Goal: Information Seeking & Learning: Learn about a topic

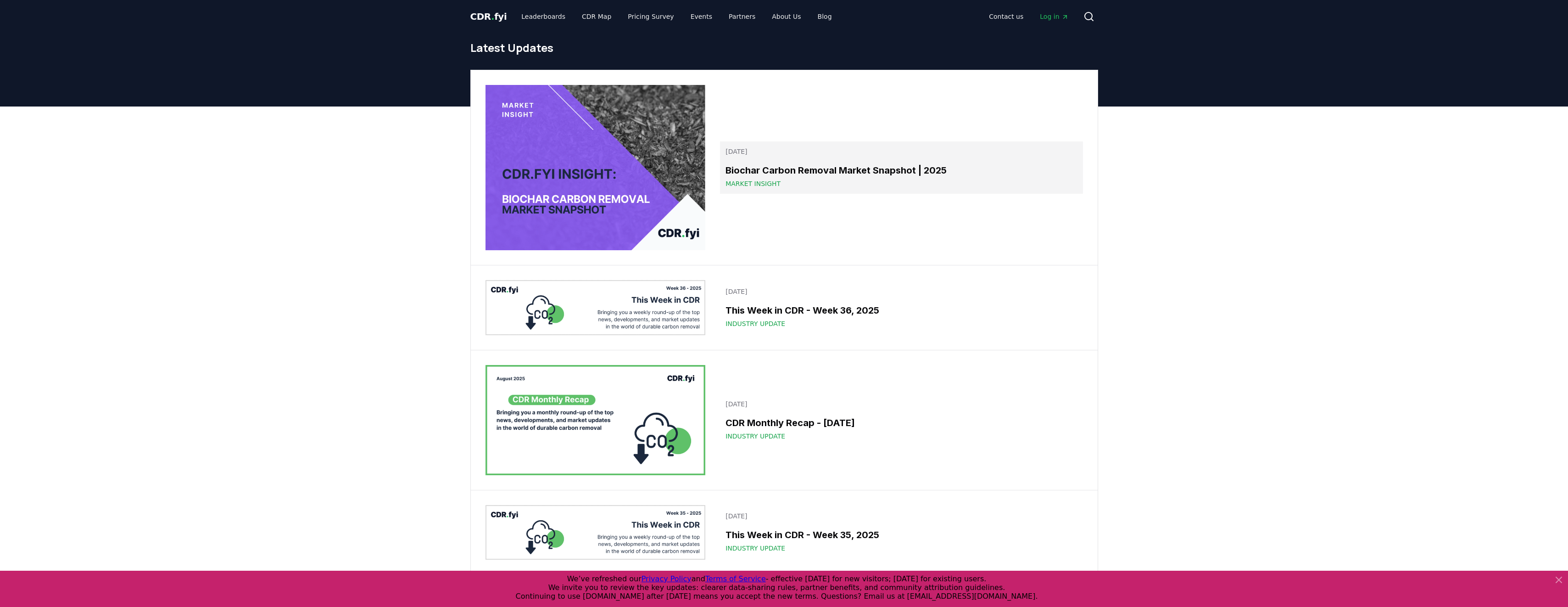
click at [764, 170] on h3 "Biochar Carbon Removal Market Snapshot | 2025" at bounding box center [901, 170] width 351 height 14
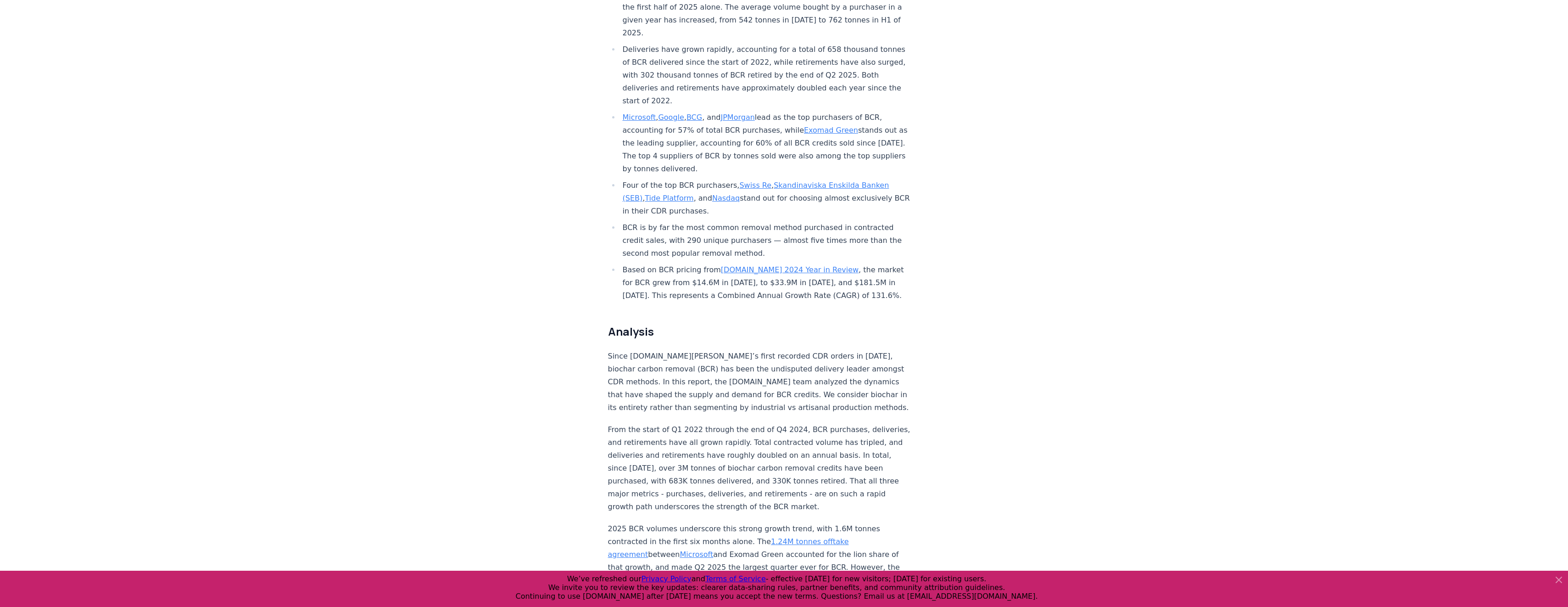
scroll to position [413, 0]
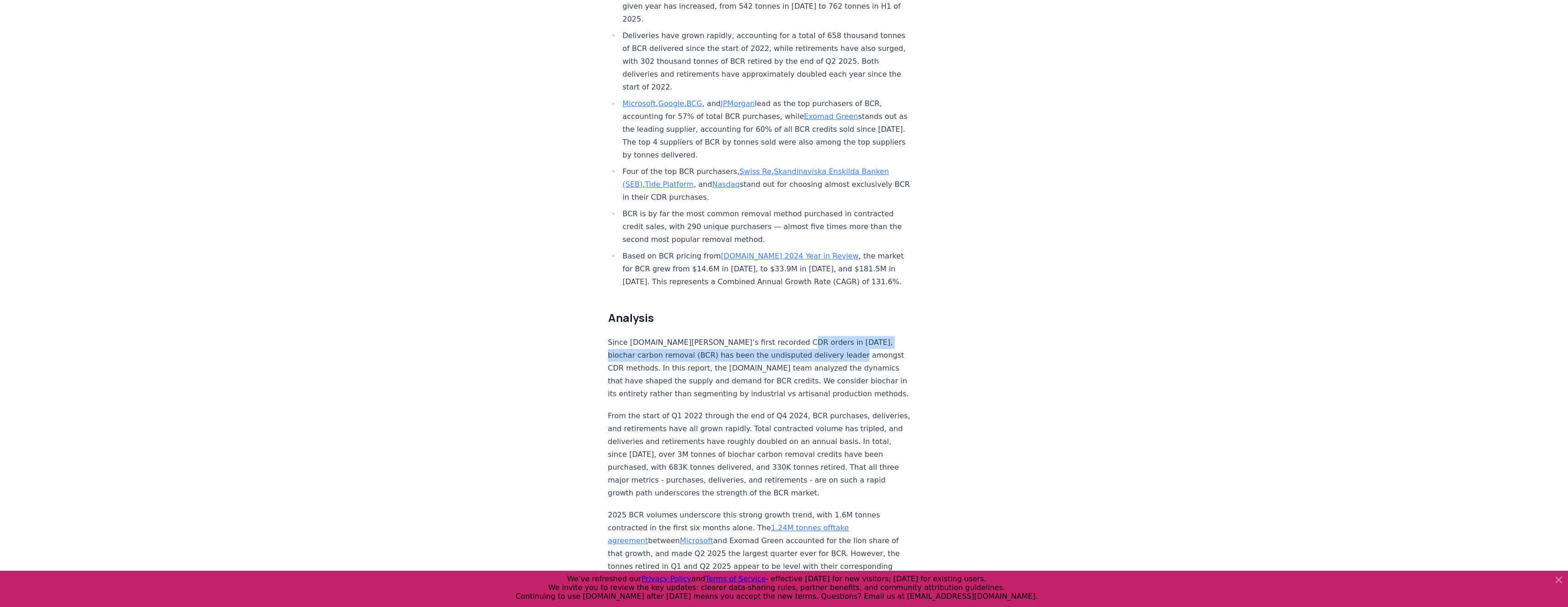
drag, startPoint x: 823, startPoint y: 326, endPoint x: 773, endPoint y: 312, distance: 51.9
click at [773, 336] on p "Since [DOMAIN_NAME][PERSON_NAME]’s first recorded CDR orders in [DATE], biochar…" at bounding box center [760, 368] width 304 height 65
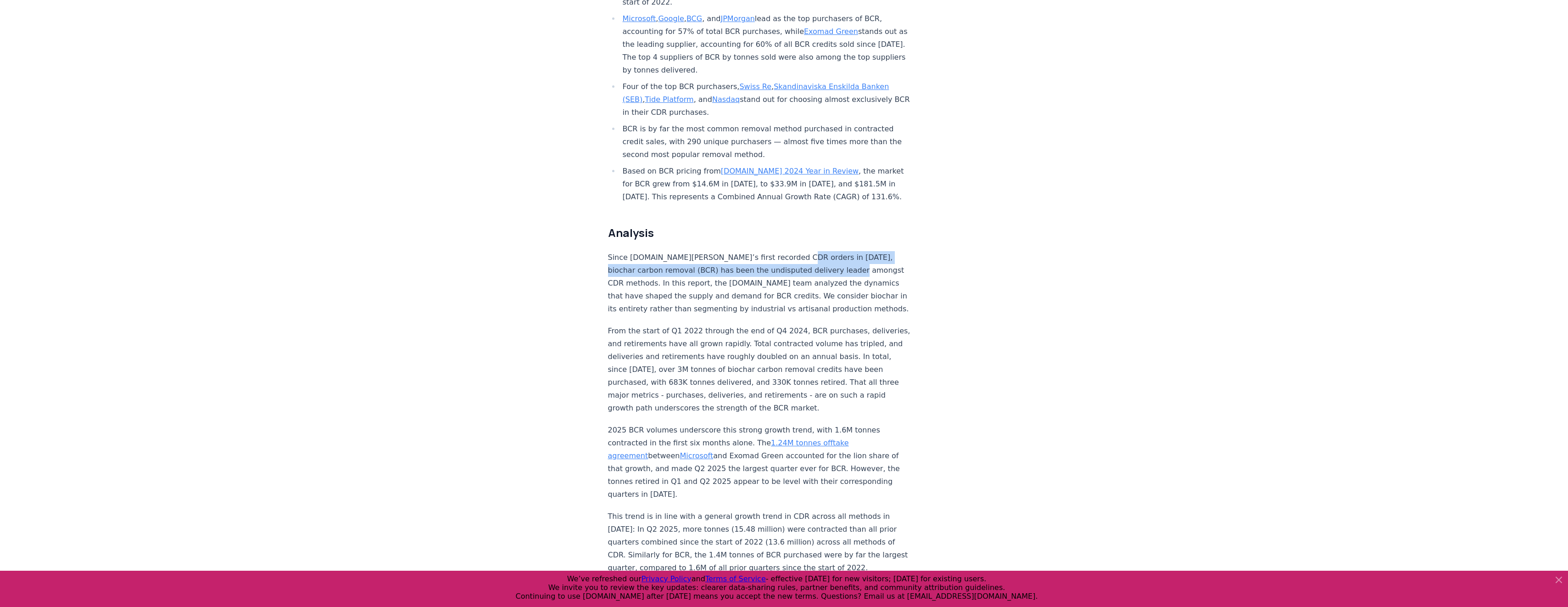
scroll to position [597, 0]
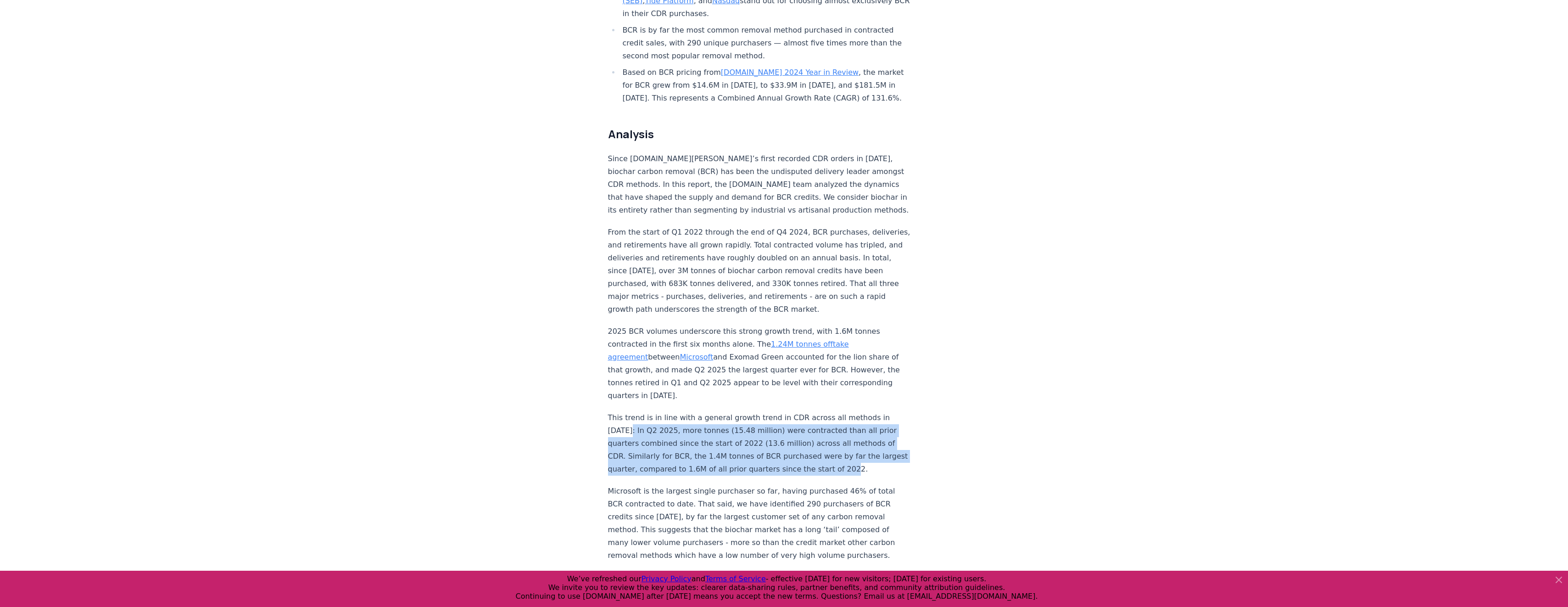
drag, startPoint x: 628, startPoint y: 402, endPoint x: 868, endPoint y: 434, distance: 242.1
click at [868, 434] on p "This trend is in line with a general growth trend in CDR across all methods in …" at bounding box center [760, 443] width 304 height 65
drag, startPoint x: 868, startPoint y: 434, endPoint x: 813, endPoint y: 429, distance: 55.2
copy p "In Q2 2025, more tonnes (15.48 million) were contracted than all prior quarters…"
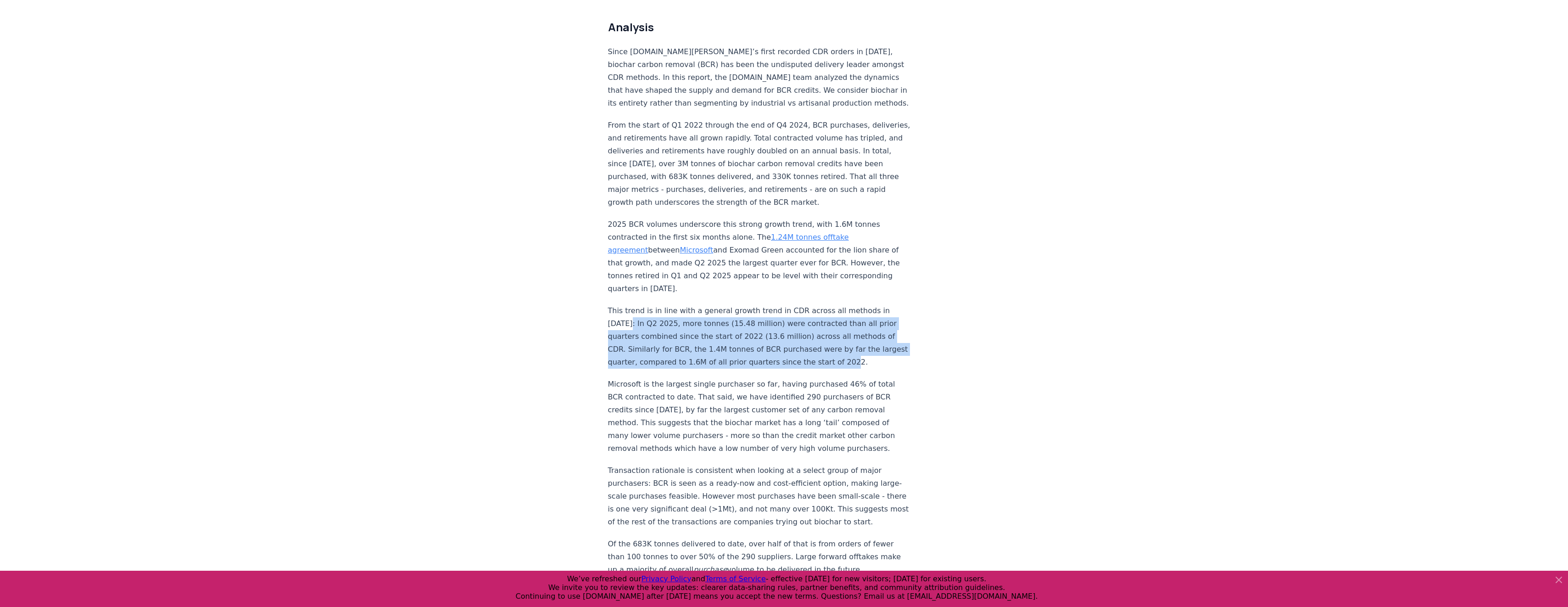
scroll to position [781, 0]
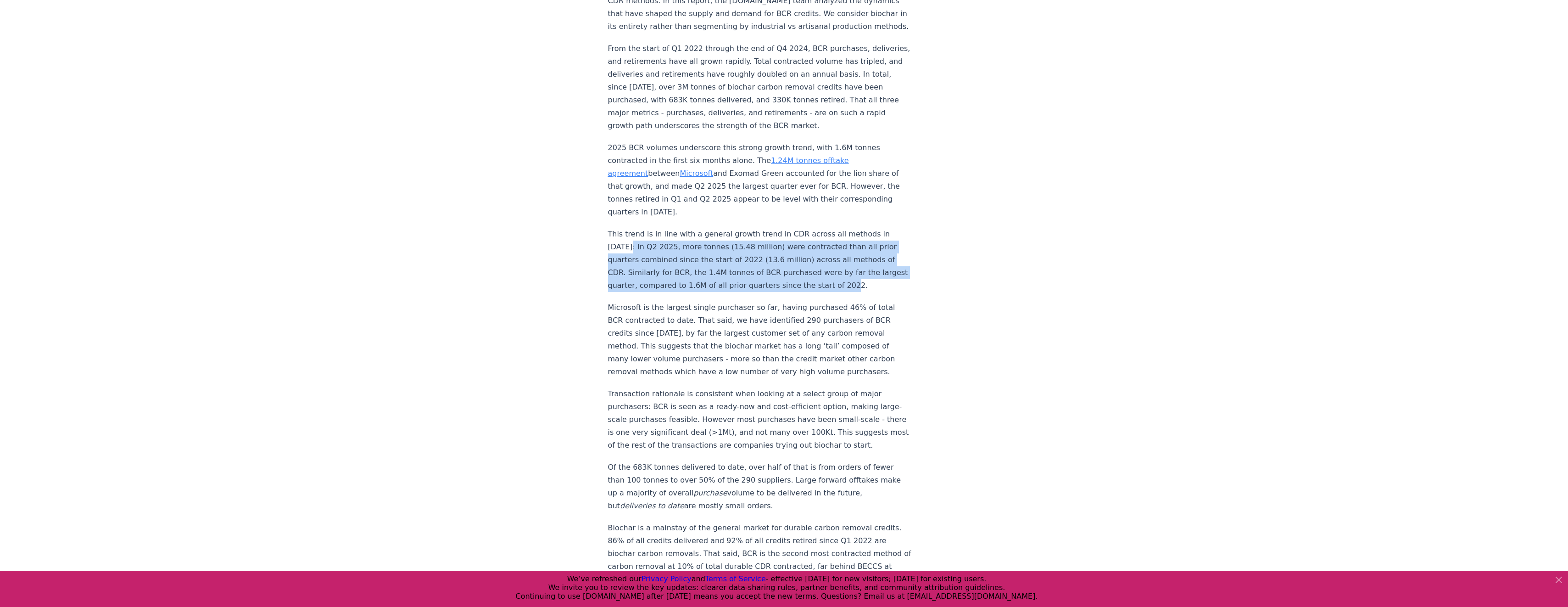
copy p "In Q2 2025, more tonnes (15.48 million) were contracted than all prior quarters…"
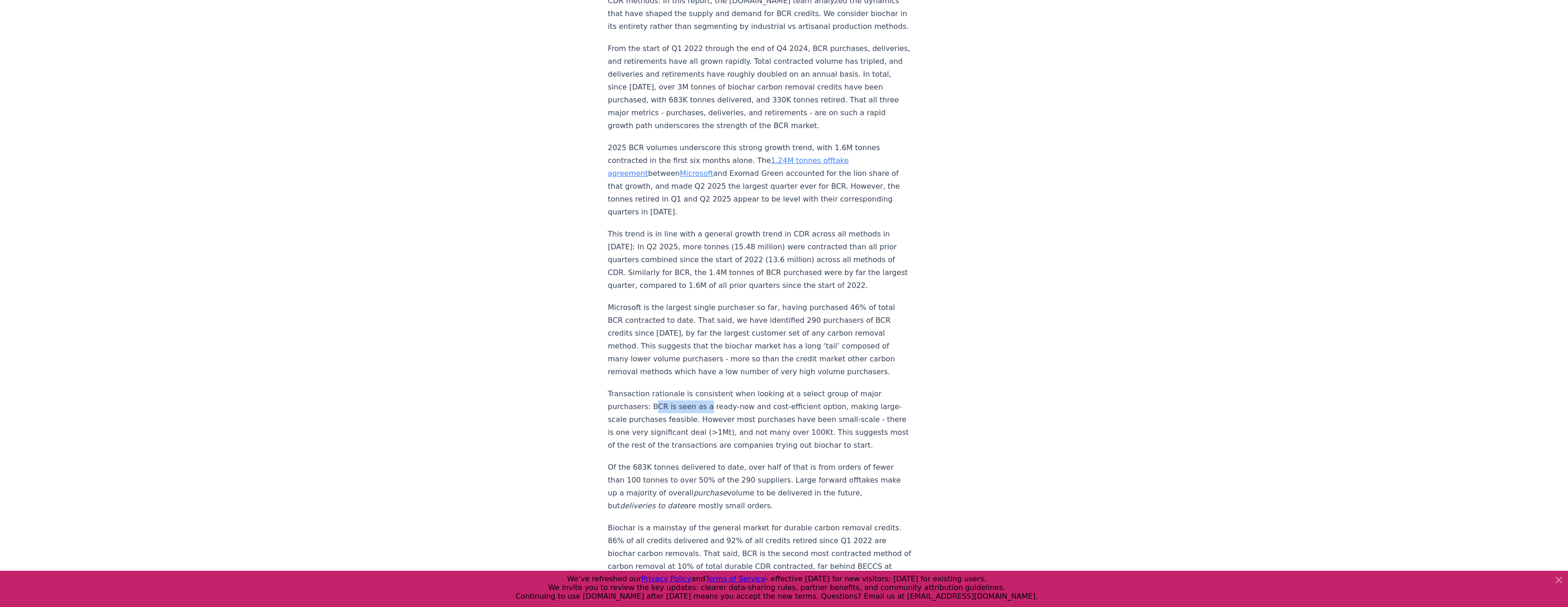
drag, startPoint x: 649, startPoint y: 376, endPoint x: 700, endPoint y: 376, distance: 51.0
click at [700, 387] on p "Transaction rationale is consistent when looking at a select group of major pur…" at bounding box center [760, 419] width 304 height 65
drag, startPoint x: 700, startPoint y: 376, endPoint x: 671, endPoint y: 377, distance: 29.0
click at [676, 387] on p "Transaction rationale is consistent when looking at a select group of major pur…" at bounding box center [760, 419] width 304 height 65
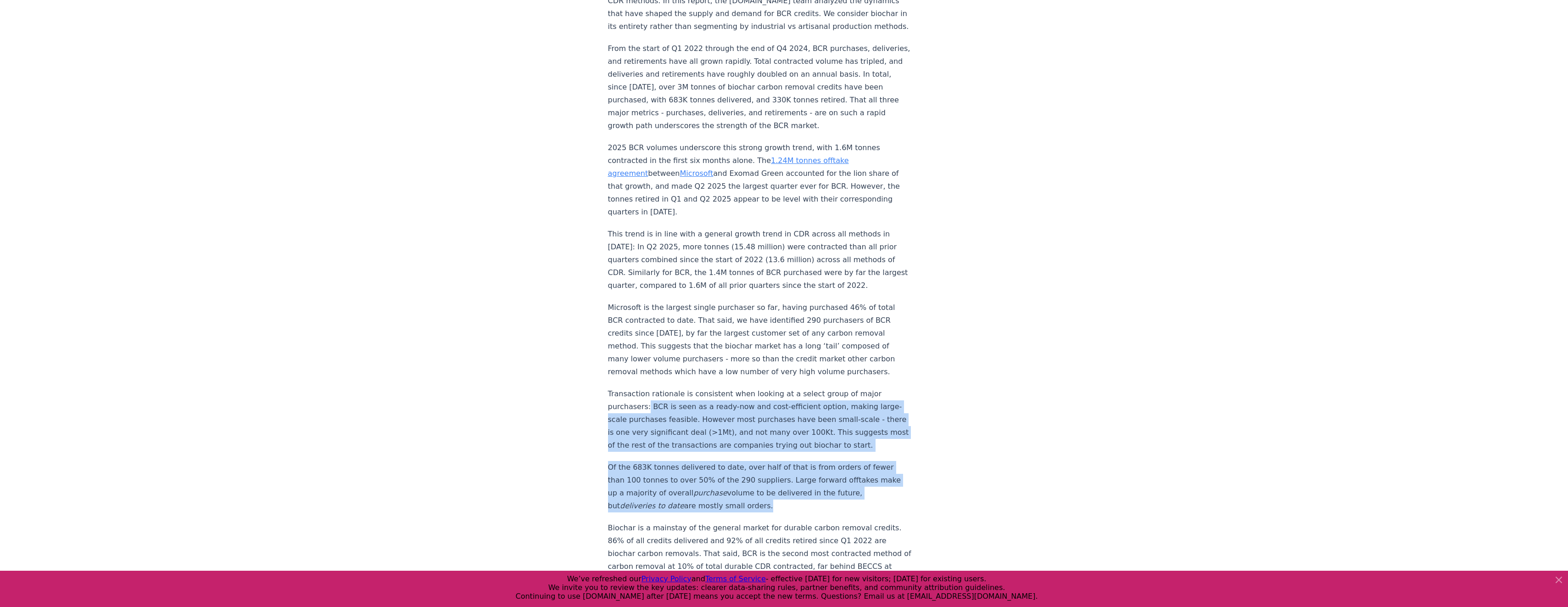
drag, startPoint x: 646, startPoint y: 377, endPoint x: 751, endPoint y: 491, distance: 155.0
drag, startPoint x: 751, startPoint y: 491, endPoint x: 721, endPoint y: 482, distance: 31.3
copy div "BCR is seen as a ready-now and cost-efficient option, making large-scale purcha…"
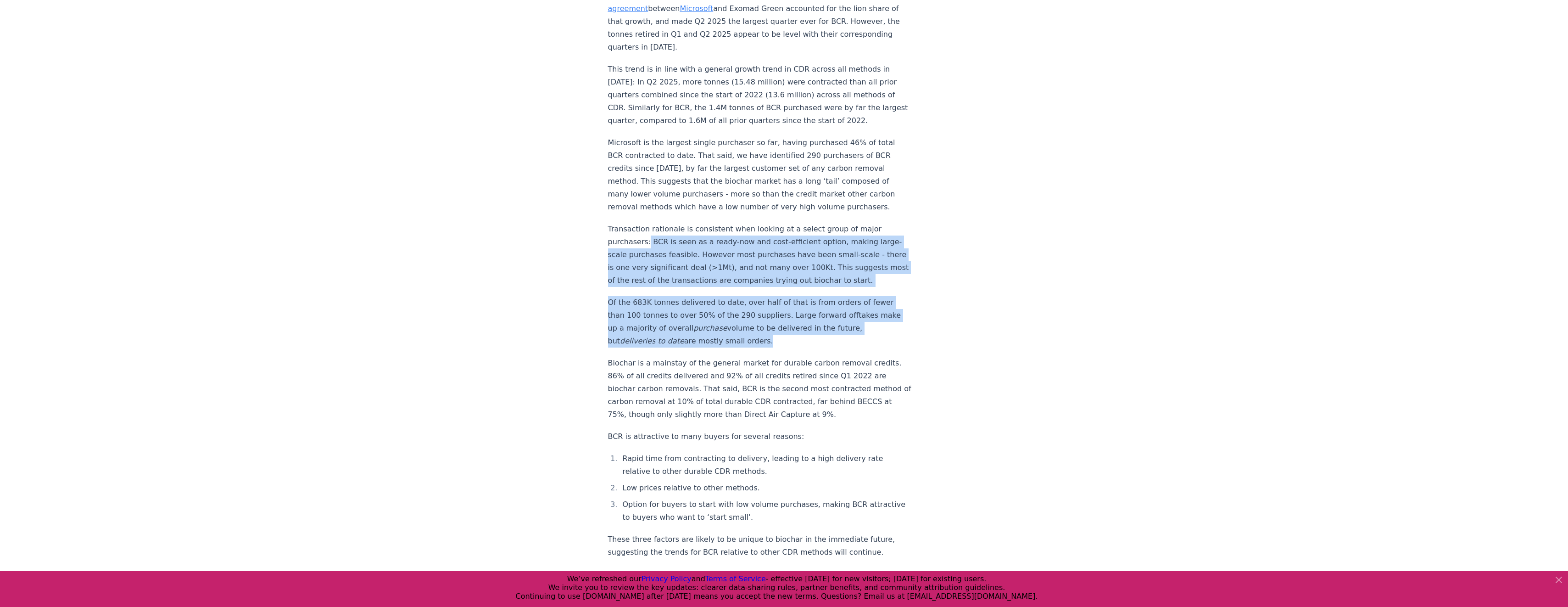
scroll to position [1101, 0]
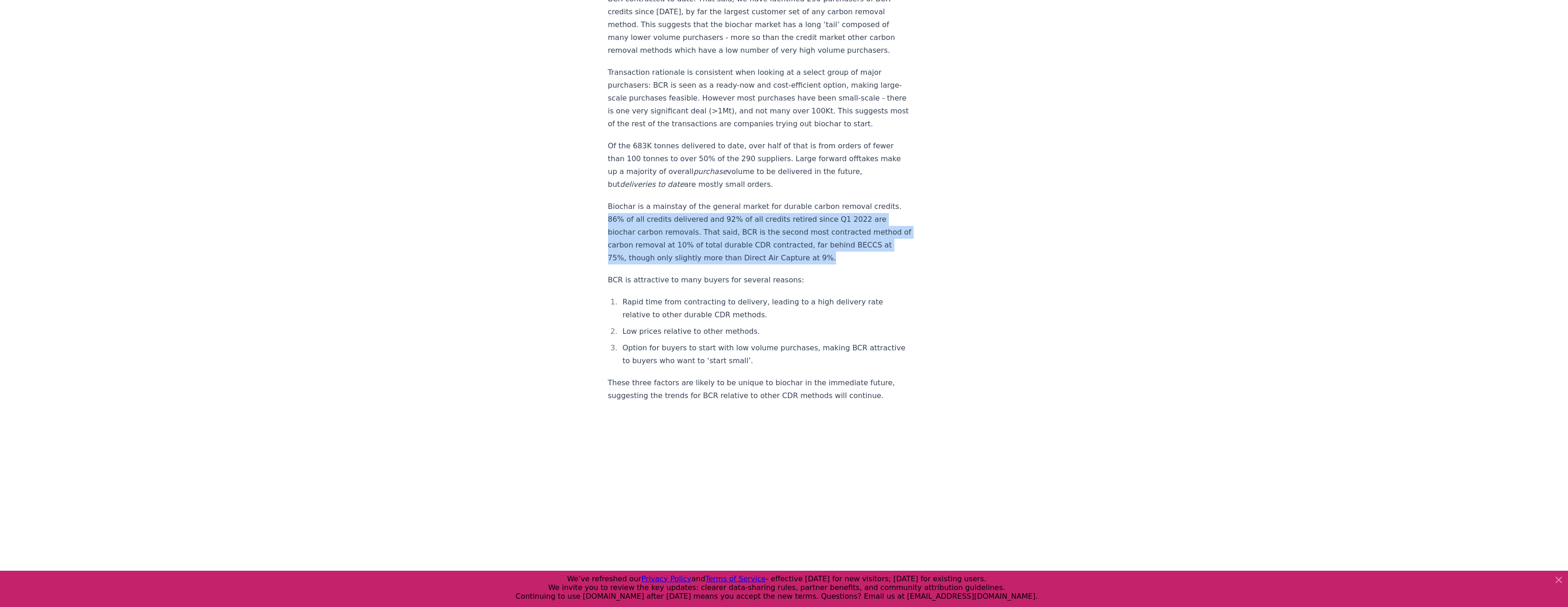
drag, startPoint x: 607, startPoint y: 203, endPoint x: 819, endPoint y: 244, distance: 215.9
click at [819, 244] on p "Biochar is a mainstay of the general market for durable carbon removal credits.…" at bounding box center [760, 233] width 304 height 65
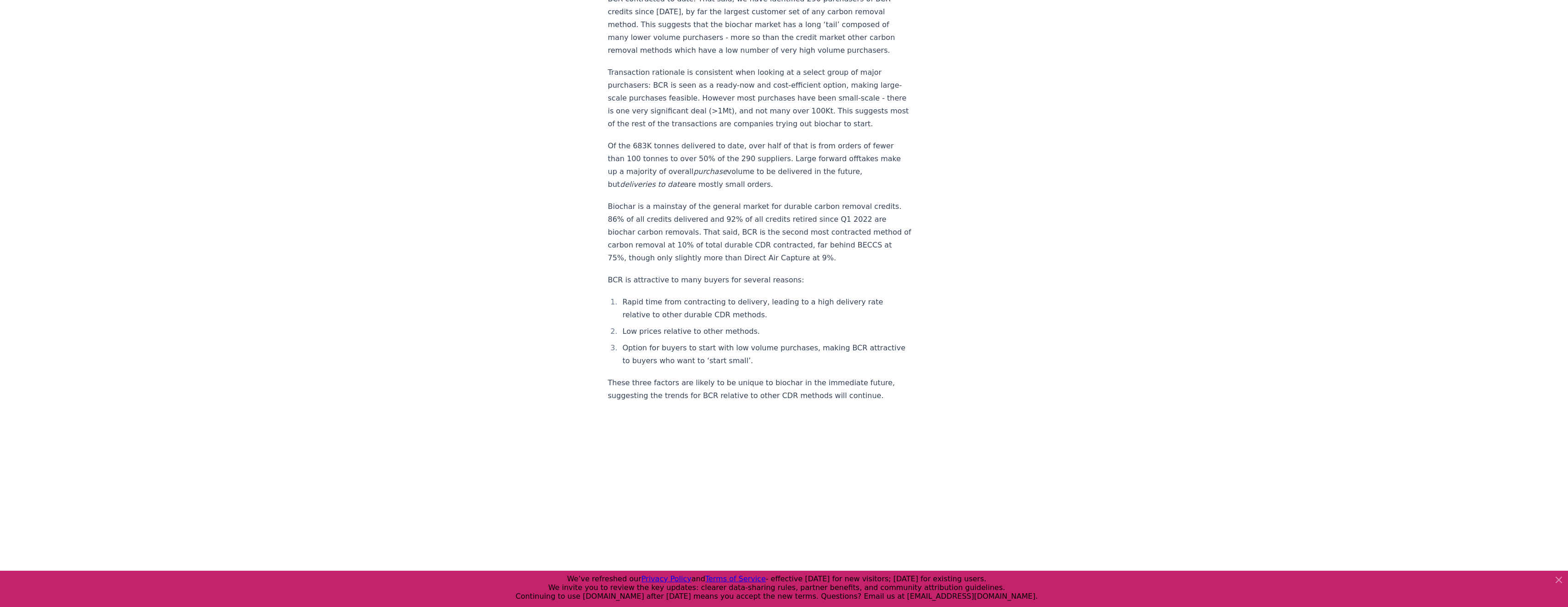
click at [617, 273] on p "BCR is attractive to many buyers for several reasons:" at bounding box center [760, 279] width 304 height 13
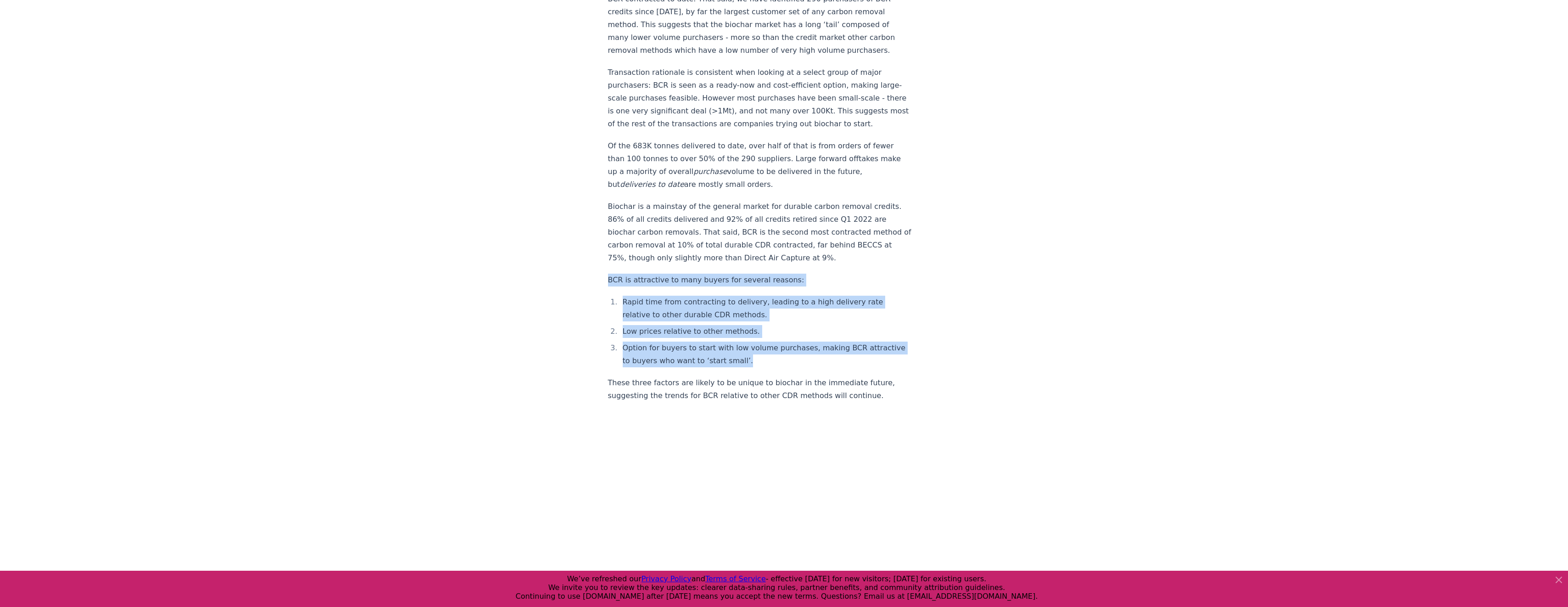
drag, startPoint x: 609, startPoint y: 263, endPoint x: 793, endPoint y: 344, distance: 201.0
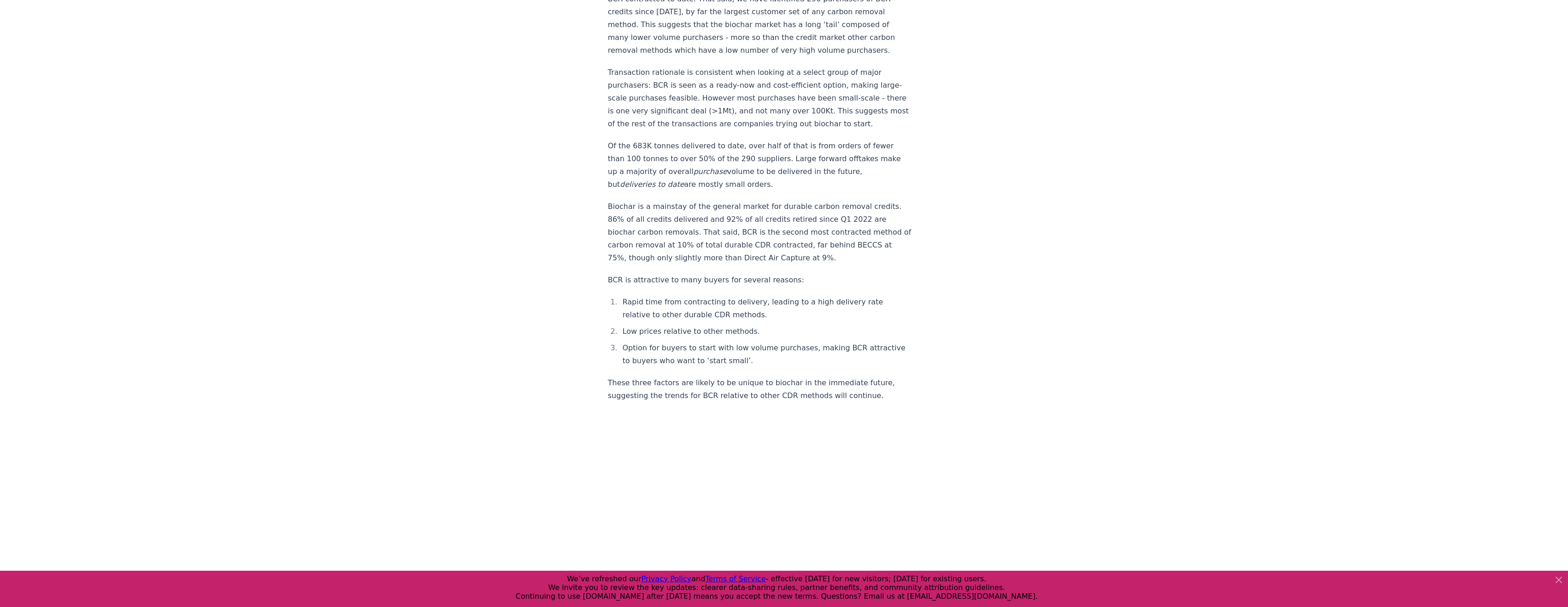
drag, startPoint x: 793, startPoint y: 344, endPoint x: 663, endPoint y: 197, distance: 196.2
click at [679, 205] on p "Biochar is a mainstay of the general market for durable carbon removal credits.…" at bounding box center [760, 233] width 304 height 65
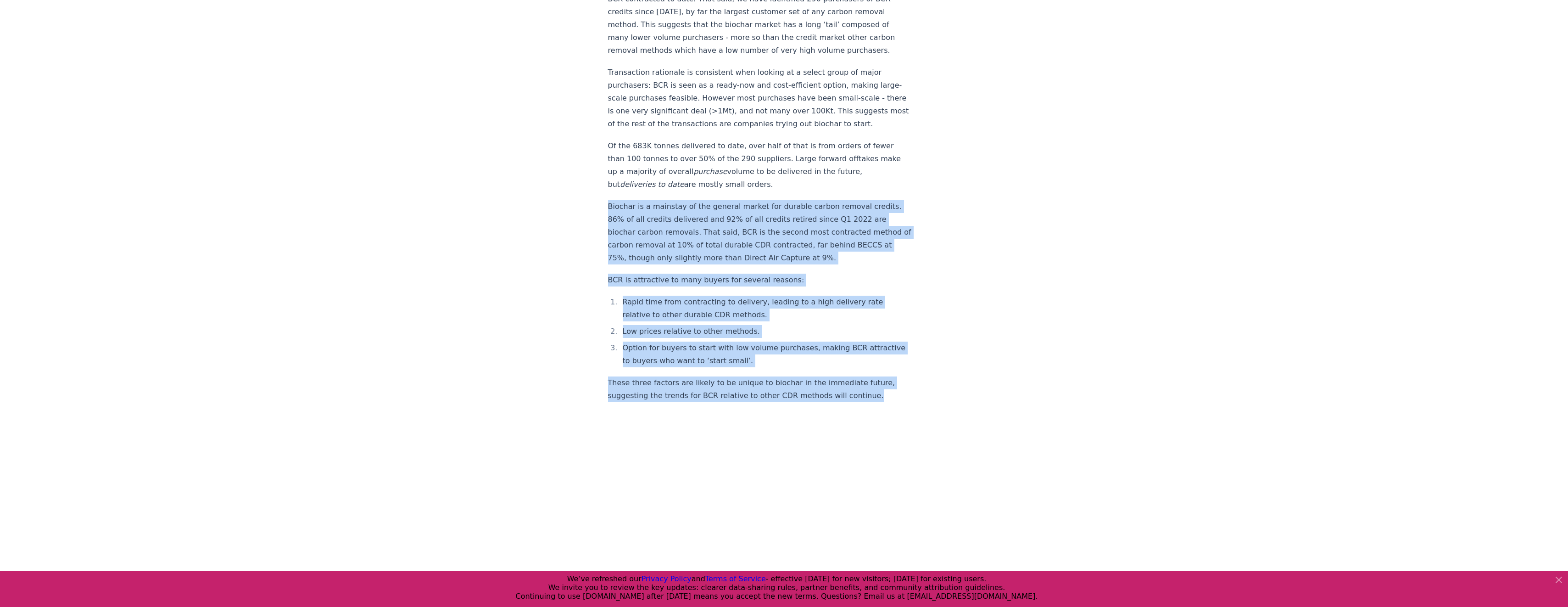
drag, startPoint x: 608, startPoint y: 190, endPoint x: 860, endPoint y: 376, distance: 313.2
copy div "Biochar is a mainstay of the general market for durable carbon removal credits.…"
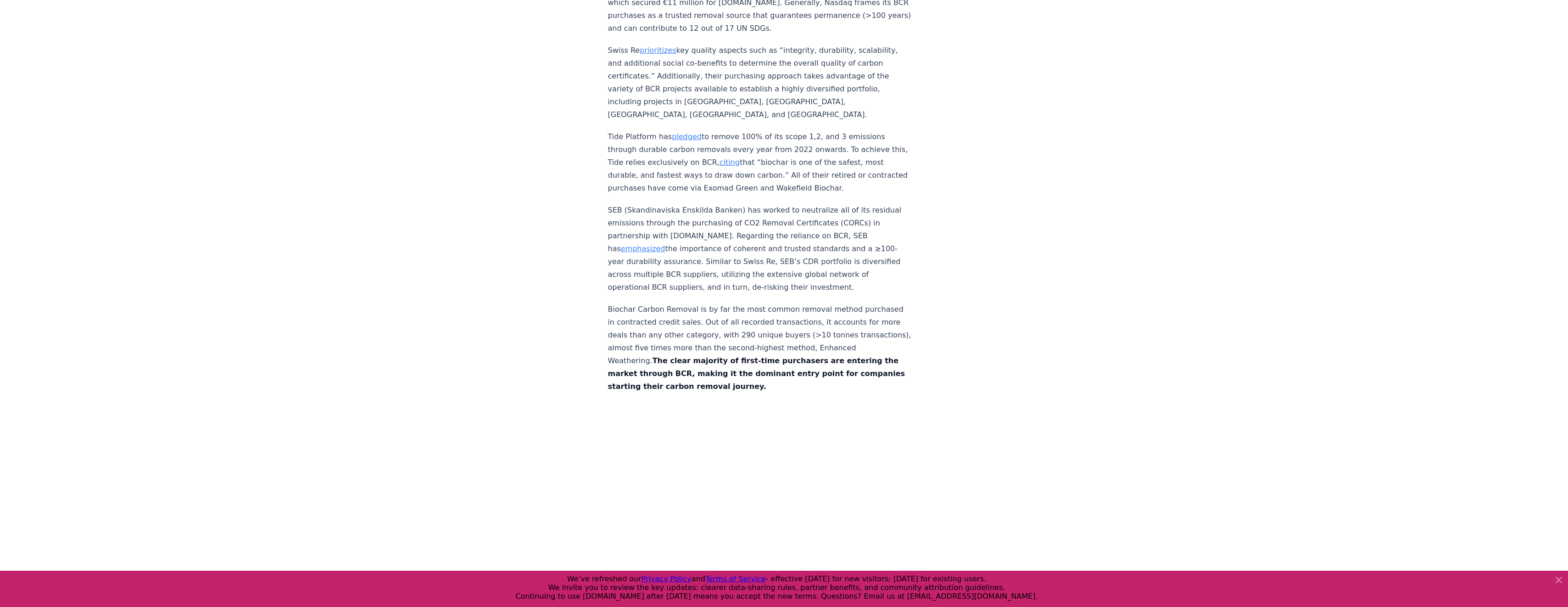
scroll to position [3993, 0]
